Goal: Obtain resource: Obtain resource

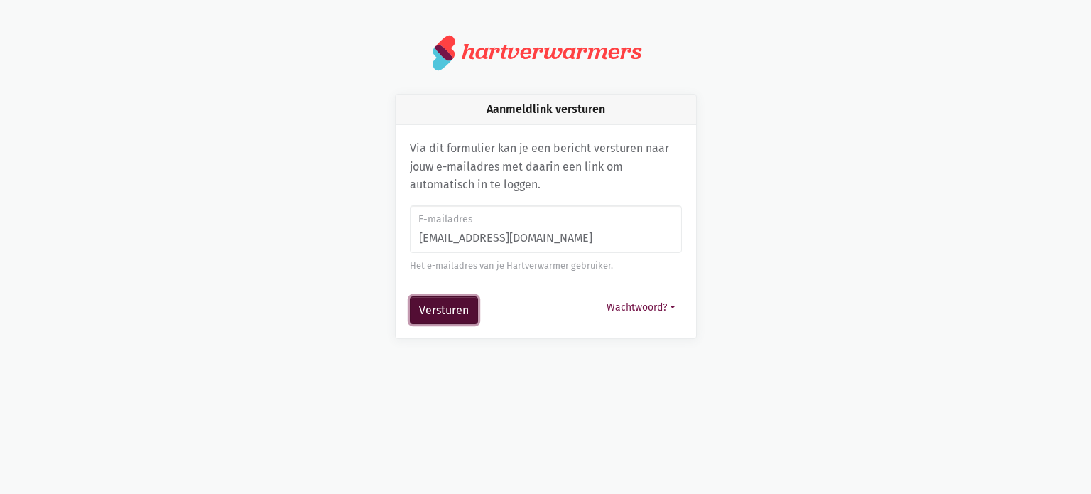
click at [453, 307] on button "Versturen" at bounding box center [444, 310] width 68 height 28
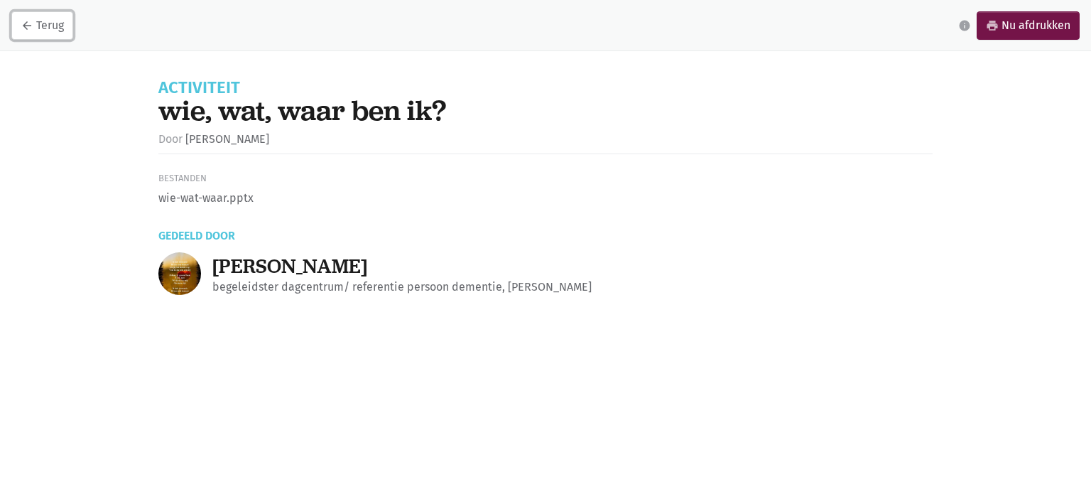
click at [26, 24] on icon "arrow_back" at bounding box center [27, 25] width 13 height 13
